Goal: Contribute content: Contribute content

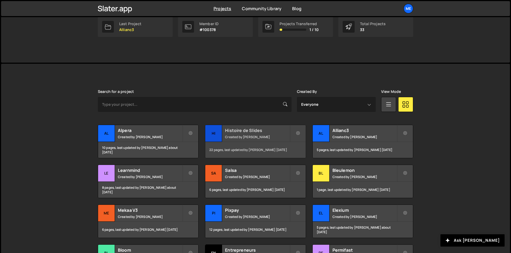
scroll to position [55, 0]
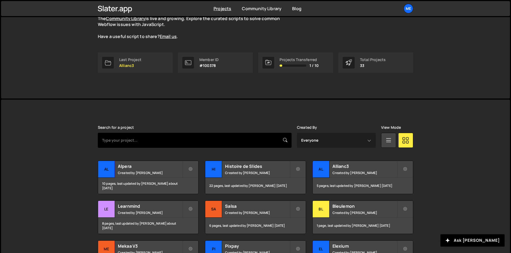
click at [221, 135] on input "text" at bounding box center [195, 140] width 194 height 15
type input "entre"
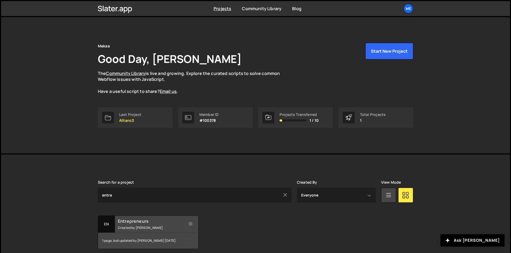
click at [147, 225] on small "Created by [PERSON_NAME]" at bounding box center [150, 227] width 64 height 5
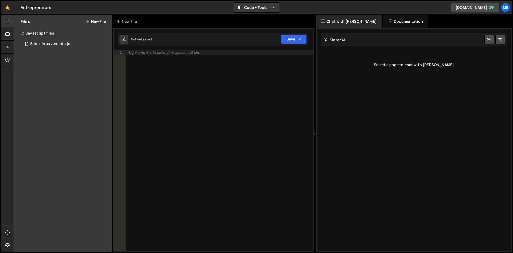
click at [78, 53] on div "Files New File Javascript files 1 Slider Intervenants.js 0 CSS files Copy share…" at bounding box center [63, 133] width 98 height 236
click at [69, 46] on div "Slider Intervenants.js" at bounding box center [50, 43] width 40 height 5
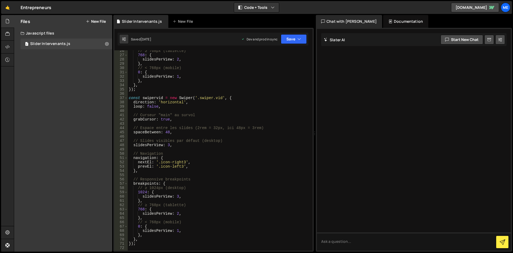
scroll to position [121, 0]
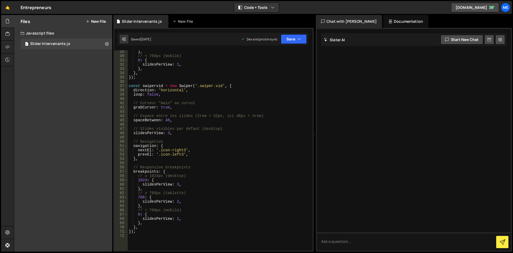
click at [172, 163] on div "} , // < 768px (mobile) 0 : { slidesPerView : 1 , } , } , }) ; const swipervid …" at bounding box center [219, 153] width 183 height 209
click at [140, 159] on div "} , // < 768px (mobile) 0 : { slidesPerView : 1 , } , } , }) ; const swipervid …" at bounding box center [219, 153] width 183 height 209
click at [147, 160] on div "} , // < 768px (mobile) 0 : { slidesPerView : 1 , } , } , }) ; const swipervid …" at bounding box center [219, 153] width 183 height 209
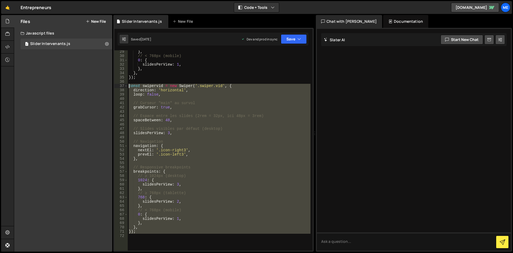
drag, startPoint x: 157, startPoint y: 234, endPoint x: 114, endPoint y: 85, distance: 154.7
click at [114, 85] on div "}, 29 30 31 32 33 34 35 36 37 38 39 40 41 42 43 44 45 46 47 48 49 50 51 52 53 5…" at bounding box center [213, 150] width 198 height 200
click at [220, 129] on div "} , // < 768px (mobile) 0 : { slidesPerView : 1 , } , } , }) ; const swipervid …" at bounding box center [219, 150] width 183 height 200
type textarea "// Slides visibles par défaut (desktop)"
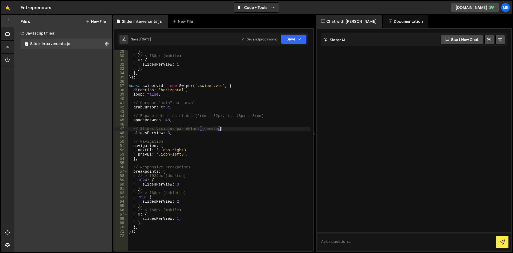
click at [136, 234] on div "} , // < 768px (mobile) 0 : { slidesPerView : 1 , } , } , }) ; const swipervid …" at bounding box center [219, 153] width 183 height 209
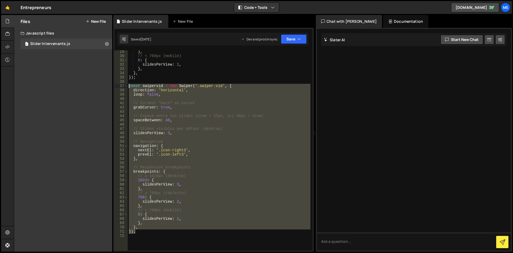
drag, startPoint x: 138, startPoint y: 231, endPoint x: 98, endPoint y: 86, distance: 150.2
click at [98, 86] on div "Files New File Javascript files 1 Slider Intervenants.js 0 CSS files Copy share…" at bounding box center [264, 133] width 500 height 237
type textarea "const swipervid = new Swiper('.swiper.vid', { direction: 'horizontal',"
paste textarea
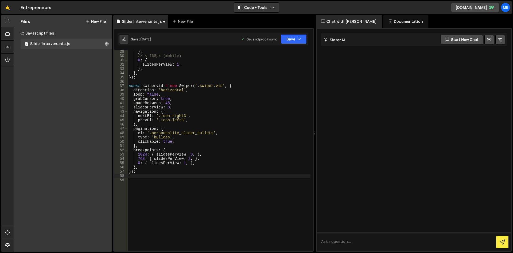
click at [159, 126] on div "} , // < 768px (mobile) 0 : { slidesPerView : 1 , } , } , }) ; const swipervid …" at bounding box center [219, 153] width 183 height 209
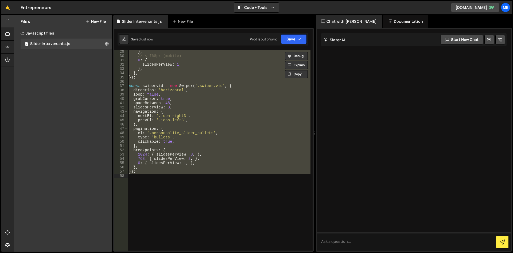
click at [204, 156] on div "} , // < 768px (mobile) 0 : { slidesPerView : 1 , } , } , }) ; const swipervid …" at bounding box center [219, 150] width 183 height 200
type textarea "1024: { slidesPerView: 3, },"
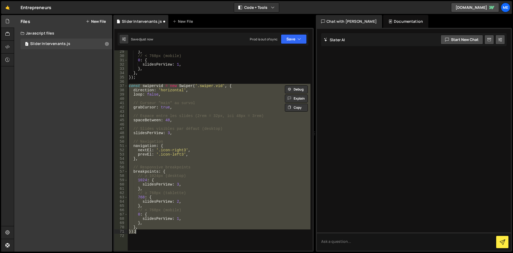
click at [204, 156] on div "} , // < 768px (mobile) 0 : { slidesPerView : 1 , } , } , }) ; const swipervid …" at bounding box center [219, 150] width 183 height 200
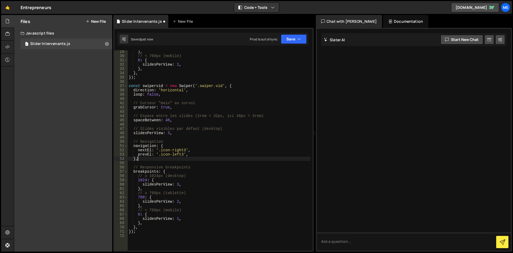
click at [167, 160] on div "} , // < 768px (mobile) 0 : { slidesPerView : 1 , } , } , }) ; const swipervid …" at bounding box center [219, 153] width 183 height 209
type textarea "},"
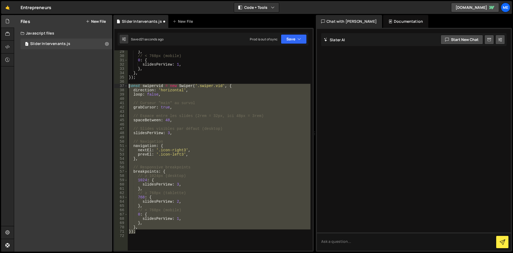
paste textarea
drag, startPoint x: 154, startPoint y: 230, endPoint x: 98, endPoint y: 87, distance: 153.5
click at [98, 87] on div "Files New File Javascript files 1 Slider Intervenants.js 0 CSS files Copy share…" at bounding box center [264, 133] width 500 height 237
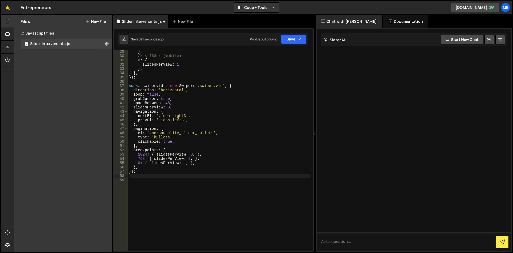
click at [205, 133] on div "} , // < 768px (mobile) 0 : { slidesPerView : 1 , } , } , }) ; const swipervid …" at bounding box center [219, 153] width 183 height 209
type textarea "el: '.personnalite_slider_bullets',"
click at [189, 174] on div "} , // < 768px (mobile) 0 : { slidesPerView : 1 , } , } , }) ; const swipervid …" at bounding box center [219, 153] width 183 height 209
click at [101, 23] on button "New File" at bounding box center [96, 21] width 20 height 4
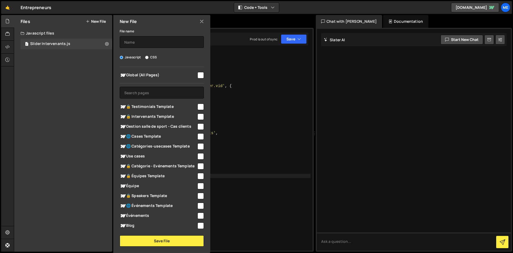
click at [149, 54] on div "File name Javascript CSS Global (All Pages) Save File" at bounding box center [161, 137] width 97 height 218
click at [152, 55] on label "CSS" at bounding box center [151, 57] width 12 height 5
click at [149, 56] on input "CSS" at bounding box center [146, 57] width 3 height 3
radio input "true"
click at [153, 41] on input "text" at bounding box center [162, 42] width 84 height 12
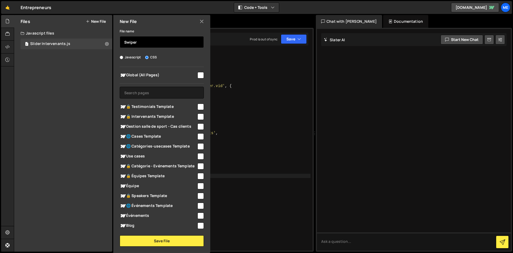
type input "Swiper"
click at [200, 74] on input "checkbox" at bounding box center [201, 75] width 6 height 6
checkbox input "true"
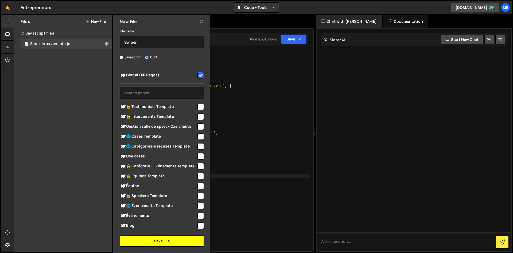
click at [163, 235] on button "Save File" at bounding box center [162, 240] width 84 height 11
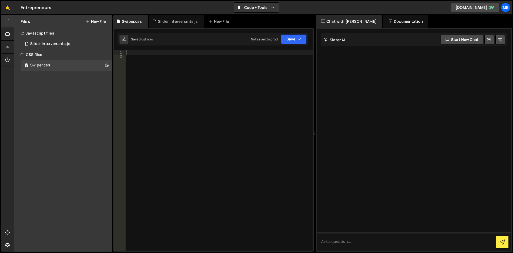
click at [223, 177] on div at bounding box center [218, 154] width 187 height 209
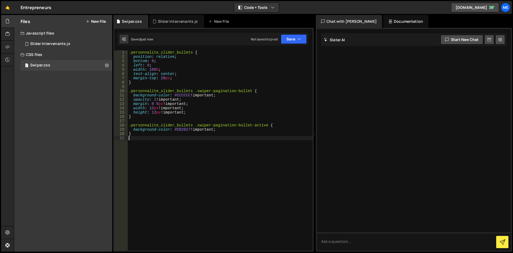
click at [209, 139] on div ".personnalite_slider_bullets { position : relative ; bottom : 0 ; left : 0 ; wi…" at bounding box center [220, 154] width 185 height 209
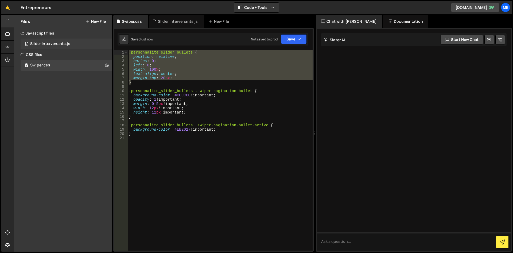
drag, startPoint x: 183, startPoint y: 80, endPoint x: 82, endPoint y: 41, distance: 107.8
click at [82, 41] on div "Files New File Javascript files 1 Slider Intervenants.js 0 CSS files 1 Swiper.c…" at bounding box center [264, 133] width 500 height 237
type textarea ".personnalite_slider_bullets { position: relative;"
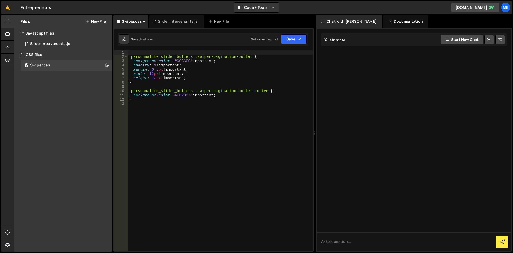
type textarea ".personnalite_slider_bullets .swiper-pagination-bullet {"
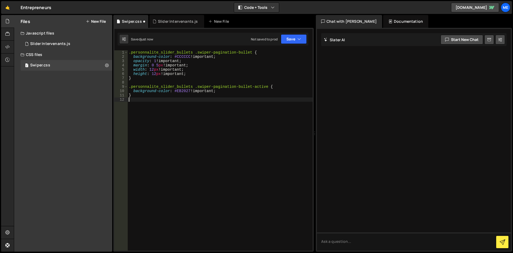
click at [224, 111] on div ".personnalite_slider_bullets .swiper-pagination-bullet { background-color : #CC…" at bounding box center [220, 154] width 185 height 209
paste textarea "}"
type textarea "}"
paste textarea "}"
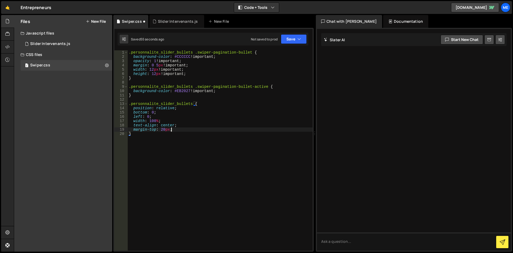
click at [177, 131] on div ".personnalite_slider_bullets .swiper-pagination-bullet { background-color : #CC…" at bounding box center [220, 154] width 185 height 209
drag, startPoint x: 32, startPoint y: 163, endPoint x: 37, endPoint y: 159, distance: 7.1
click at [32, 163] on div "Files New File Javascript files 1 Slider Intervenants.js 0 CSS files 1 Swiper.c…" at bounding box center [63, 133] width 98 height 236
click at [157, 120] on div ".personnalite_slider_bullets .swiper-pagination-bullet { background-color : #CC…" at bounding box center [220, 154] width 185 height 209
drag, startPoint x: 159, startPoint y: 120, endPoint x: 148, endPoint y: 121, distance: 10.2
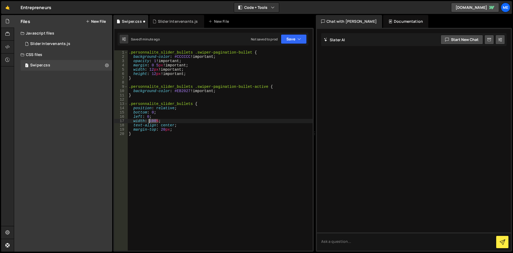
click at [148, 121] on div ".personnalite_slider_bullets .swiper-pagination-bullet { background-color : #CC…" at bounding box center [220, 154] width 185 height 209
paste textarea "8"
drag, startPoint x: 185, startPoint y: 130, endPoint x: 107, endPoint y: 128, distance: 77.6
click at [107, 128] on div "Files New File Javascript files 1 Slider Intervenants.js 0 CSS files 1 Swiper.c…" at bounding box center [264, 133] width 500 height 237
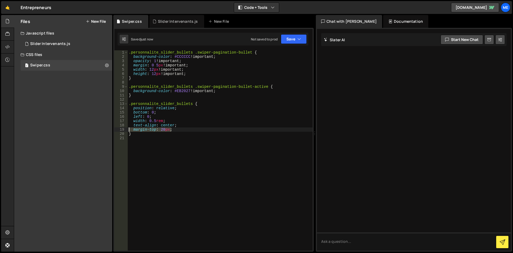
type textarea "margin-top: 20px;"
type textarea "text-align: center;"
click at [204, 126] on div ".personnalite_slider_bullets .swiper-pagination-bullet { background-color : #CC…" at bounding box center [220, 154] width 185 height 209
drag, startPoint x: 199, startPoint y: 126, endPoint x: 93, endPoint y: 125, distance: 106.4
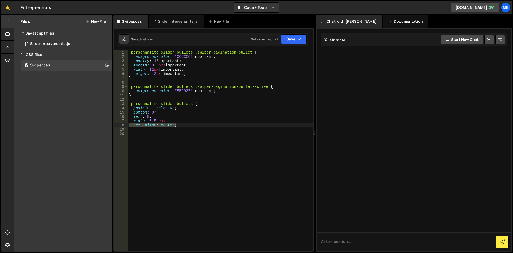
click at [93, 125] on div "Files New File Javascript files 1 Slider Intervenants.js 0 CSS files 1 Swiper.c…" at bounding box center [264, 133] width 500 height 237
click at [154, 115] on div ".personnalite_slider_bullets .swiper-pagination-bullet { background-color : #CC…" at bounding box center [220, 154] width 185 height 209
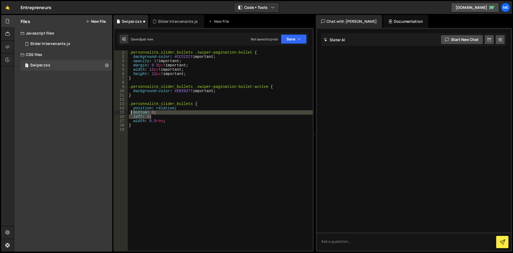
drag, startPoint x: 156, startPoint y: 115, endPoint x: 96, endPoint y: 109, distance: 60.4
click at [96, 109] on div "Files New File Javascript files 1 Slider Intervenants.js 0 CSS files 1 Swiper.c…" at bounding box center [264, 133] width 500 height 237
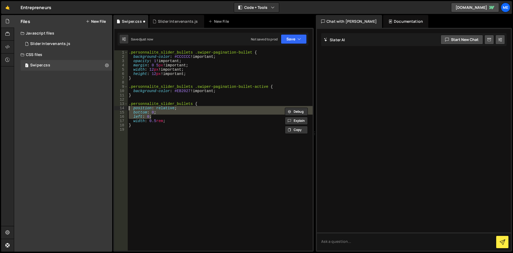
click at [172, 114] on div ".personnalite_slider_bullets .swiper-pagination-bullet { background-color : #CC…" at bounding box center [220, 150] width 185 height 200
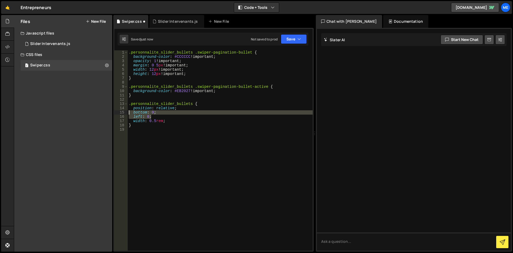
drag, startPoint x: 169, startPoint y: 116, endPoint x: 93, endPoint y: 113, distance: 76.3
click at [93, 113] on div "Files New File Javascript files 1 Slider Intervenants.js 0 CSS files 1 Swiper.c…" at bounding box center [264, 133] width 500 height 237
type textarea "bottom: 0; left: 0;"
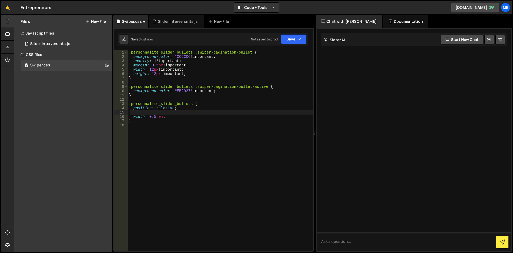
type textarea "position: relative;"
drag, startPoint x: 186, startPoint y: 110, endPoint x: 45, endPoint y: 107, distance: 140.9
click at [45, 107] on div "Files New File Javascript files 1 Slider Intervenants.js 0 CSS files 1 Swiper.c…" at bounding box center [264, 133] width 500 height 237
click at [213, 108] on div ".personnalite_slider_bullets .swiper-pagination-bullet { background-color : #CC…" at bounding box center [220, 154] width 185 height 209
type textarea "width: 0.5rem;"
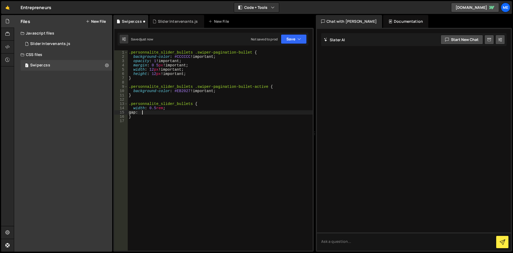
scroll to position [0, 1]
click at [163, 107] on div ".personnalite_slider_bullets .swiper-pagination-bullet { background-color : #CC…" at bounding box center [220, 154] width 185 height 209
type textarea "width: 0.5rem !important;"
click at [165, 122] on div ".personnalite_slider_bullets .swiper-pagination-bullet { background-color : #CC…" at bounding box center [220, 154] width 185 height 209
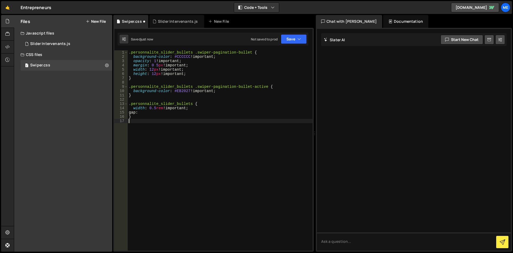
scroll to position [0, 0]
click at [160, 114] on div ".personnalite_slider_bullets .swiper-pagination-bullet { background-color : #CC…" at bounding box center [220, 154] width 185 height 209
click at [206, 107] on div ".personnalite_slider_bullets .swiper-pagination-bullet { background-color : #CC…" at bounding box center [220, 154] width 185 height 209
type textarea "width: 0.5rem !important;"
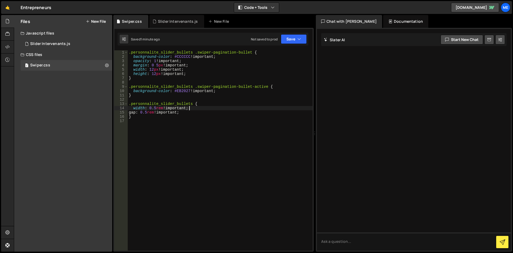
click at [225, 100] on div ".personnalite_slider_bullets .swiper-pagination-bullet { background-color : #CC…" at bounding box center [220, 154] width 185 height 209
drag, startPoint x: 181, startPoint y: 65, endPoint x: 104, endPoint y: 70, distance: 77.4
click at [104, 70] on div "Files New File Javascript files 1 Slider Intervenants.js 0 CSS files 1 Swiper.c…" at bounding box center [264, 133] width 500 height 237
click at [208, 96] on div ".personnalite_slider_bullets .swiper-pagination-bullet { background-color : #CC…" at bounding box center [220, 154] width 185 height 209
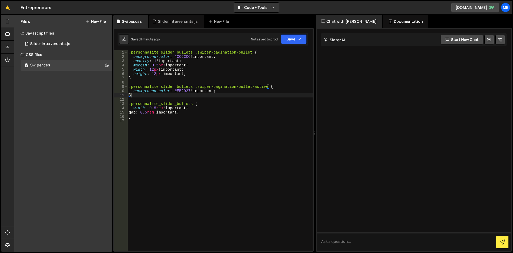
click at [216, 66] on div ".personnalite_slider_bullets .swiper-pagination-bullet { background-color : #CC…" at bounding box center [220, 154] width 185 height 209
click at [202, 116] on div ".personnalite_slider_bullets .swiper-pagination-bullet { background-color : #CC…" at bounding box center [220, 154] width 185 height 209
click at [196, 104] on div ".personnalite_slider_bullets .swiper-pagination-bullet { background-color : #CC…" at bounding box center [220, 154] width 185 height 209
click at [198, 105] on div ".personnalite_slider_bullets .swiper-pagination-bullet { background-color : #CC…" at bounding box center [220, 154] width 185 height 209
click at [198, 109] on div ".personnalite_slider_bullets .swiper-pagination-bullet { background-color : #CC…" at bounding box center [220, 154] width 185 height 209
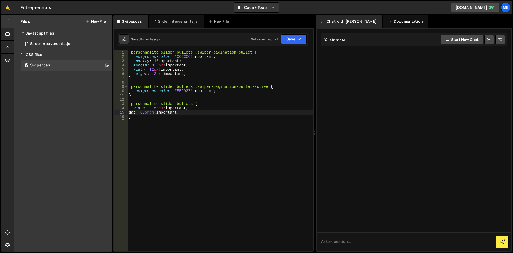
click at [193, 113] on div ".personnalite_slider_bullets .swiper-pagination-bullet { background-color : #CC…" at bounding box center [220, 154] width 185 height 209
click at [190, 116] on div ".personnalite_slider_bullets .swiper-pagination-bullet { background-color : #CC…" at bounding box center [220, 154] width 185 height 209
type textarea "}"
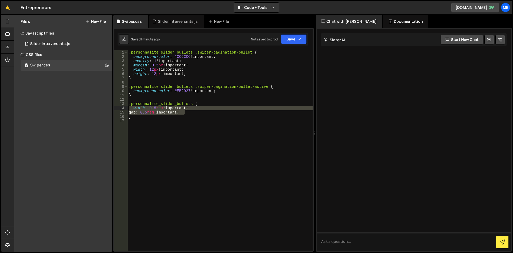
drag, startPoint x: 193, startPoint y: 113, endPoint x: 100, endPoint y: 107, distance: 92.9
click at [100, 107] on div "Files New File Javascript files 1 Slider Intervenants.js 0 CSS files 1 Swiper.c…" at bounding box center [264, 133] width 500 height 237
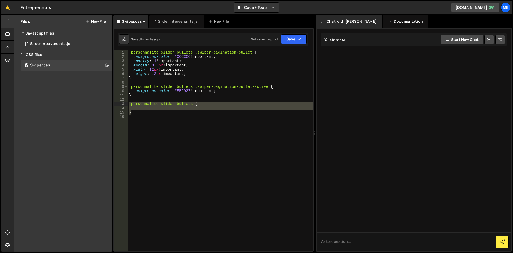
drag, startPoint x: 151, startPoint y: 110, endPoint x: 120, endPoint y: 103, distance: 32.6
click at [120, 103] on div "1 2 3 4 5 6 7 8 9 10 11 12 13 14 15 16 .personnalite_slider_bullets .swiper-pag…" at bounding box center [213, 150] width 198 height 200
type textarea ".personnalite_slider_bullets {"
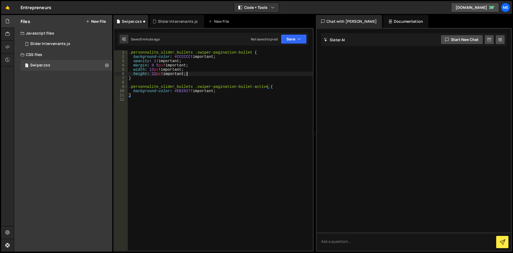
click at [202, 72] on div ".personnalite_slider_bullets .swiper-pagination-bullet { background-color : #CC…" at bounding box center [220, 154] width 185 height 209
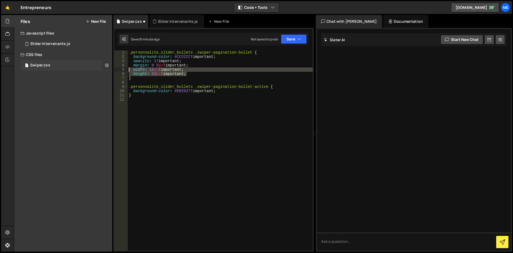
drag, startPoint x: 194, startPoint y: 73, endPoint x: 107, endPoint y: 68, distance: 86.7
click at [107, 68] on div "Files New File Javascript files 1 Slider Intervenants.js 0 CSS files 1 Swiper.c…" at bounding box center [264, 133] width 500 height 237
paste textarea "gap: 0.5rem"
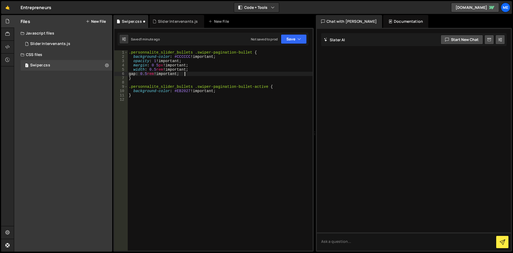
click at [203, 73] on div ".personnalite_slider_bullets .swiper-pagination-bullet { background-color : #CC…" at bounding box center [220, 154] width 185 height 209
click at [203, 70] on div ".personnalite_slider_bullets .swiper-pagination-bullet { background-color : #CC…" at bounding box center [220, 154] width 185 height 209
type textarea "width: 0.5rem !important;*"
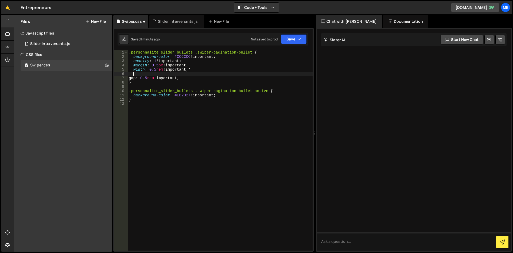
type textarea "h"
type textarea "width: 0.5rem !important;*"
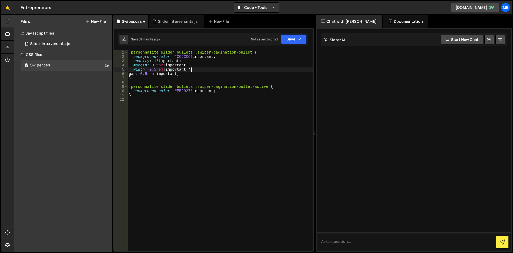
type textarea "width: 0.5rem !important;"
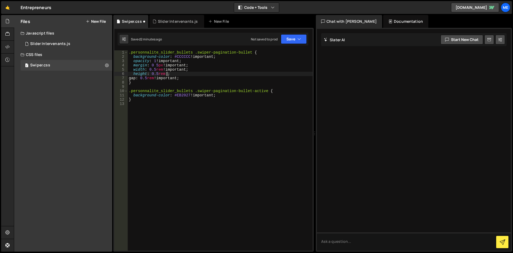
scroll to position [0, 3]
click at [187, 78] on div ".personnalite_slider_bullets .swiper-pagination-bullet { background-color : #CC…" at bounding box center [220, 154] width 185 height 209
type textarea "gap: 0.5rem !important;"
click at [211, 106] on div ".personnalite_slider_bullets .swiper-pagination-bullet { background-color : #CC…" at bounding box center [220, 154] width 185 height 209
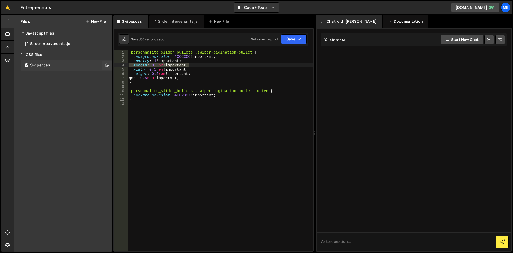
drag, startPoint x: 192, startPoint y: 66, endPoint x: 77, endPoint y: 67, distance: 115.3
click at [77, 67] on div "Files New File Javascript files 1 Slider Intervenants.js 0 CSS files 1 Swiper.c…" at bounding box center [264, 133] width 500 height 237
type textarea "margin: 0 5px !important;"
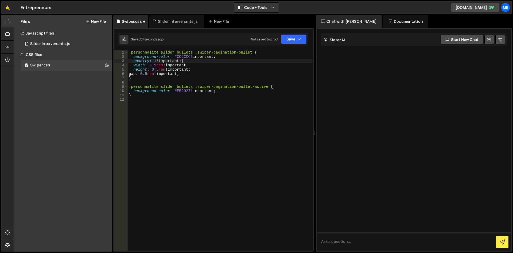
click at [178, 64] on div ".personnalite_slider_bullets .swiper-pagination-bullet { background-color : #CC…" at bounding box center [220, 154] width 185 height 209
type textarea "width: 0.5rem !important;"
click at [232, 65] on div ".personnalite_slider_bullets .swiper-pagination-bullet { background-color : #CC…" at bounding box center [220, 154] width 185 height 209
click at [215, 125] on div ".personnalite_slider_bullets .swiper-pagination-bullet { background-color : #CC…" at bounding box center [220, 154] width 185 height 209
